Goal: Task Accomplishment & Management: Complete application form

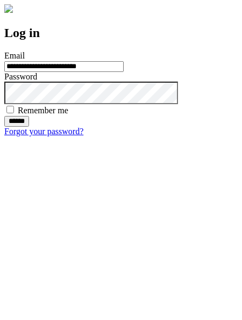
type input "**********"
click at [29, 127] on input "******" at bounding box center [16, 121] width 25 height 11
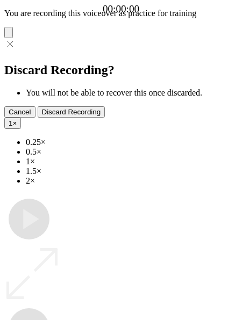
type input "**********"
